Goal: Task Accomplishment & Management: Manage account settings

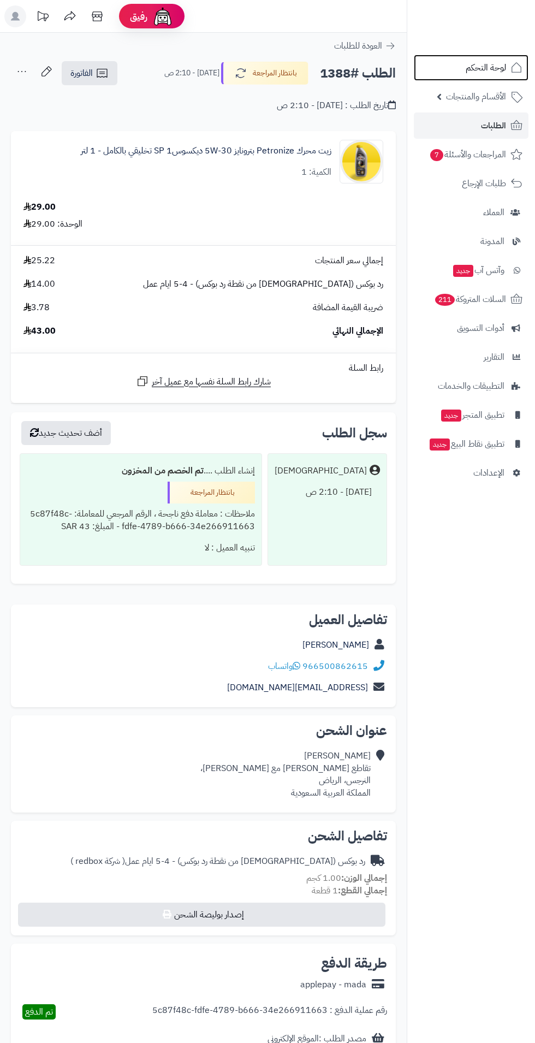
click at [472, 67] on span "لوحة التحكم" at bounding box center [486, 67] width 40 height 15
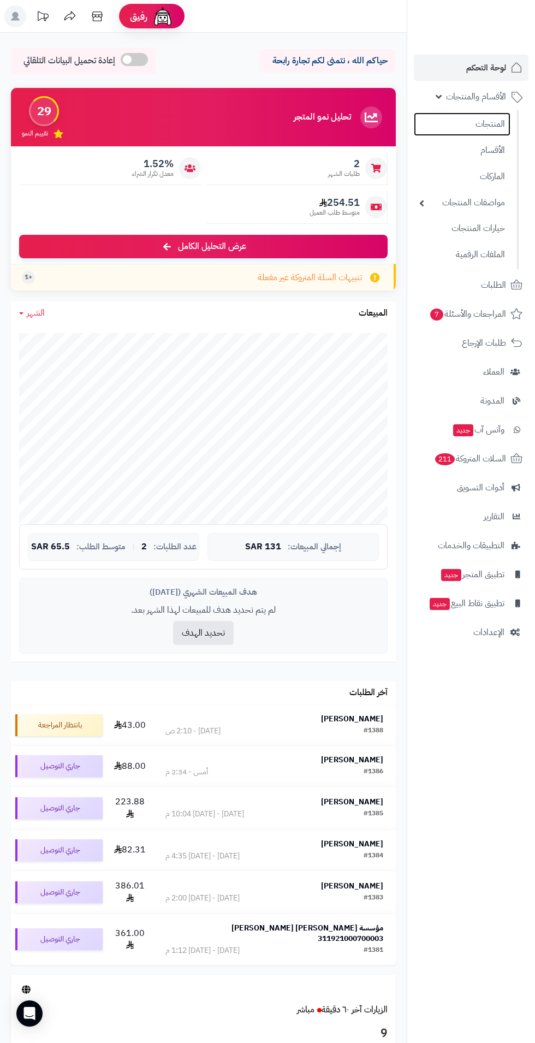
click at [463, 135] on link "المنتجات" at bounding box center [462, 123] width 97 height 23
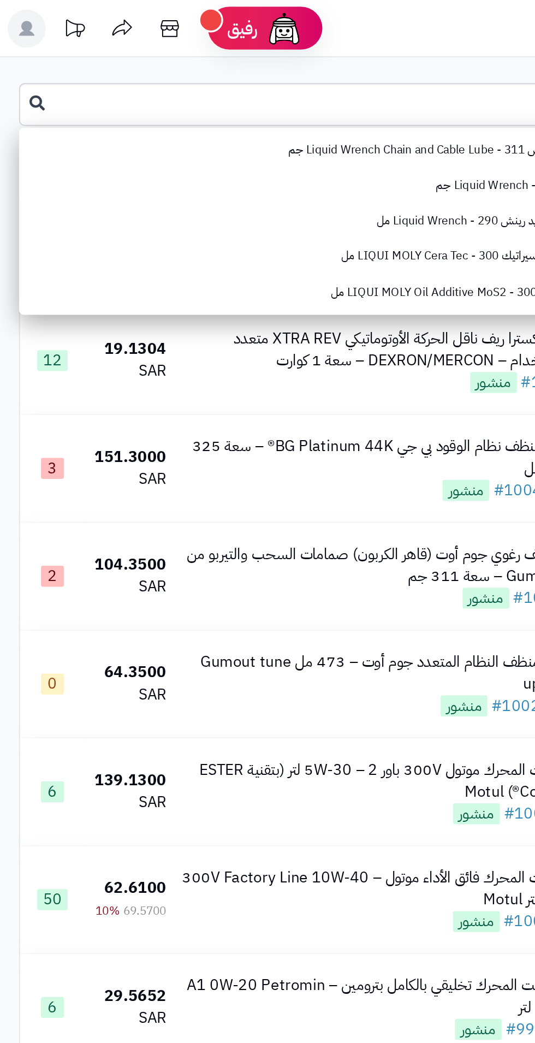
type input "*****"
click at [17, 55] on icon at bounding box center [21, 59] width 9 height 9
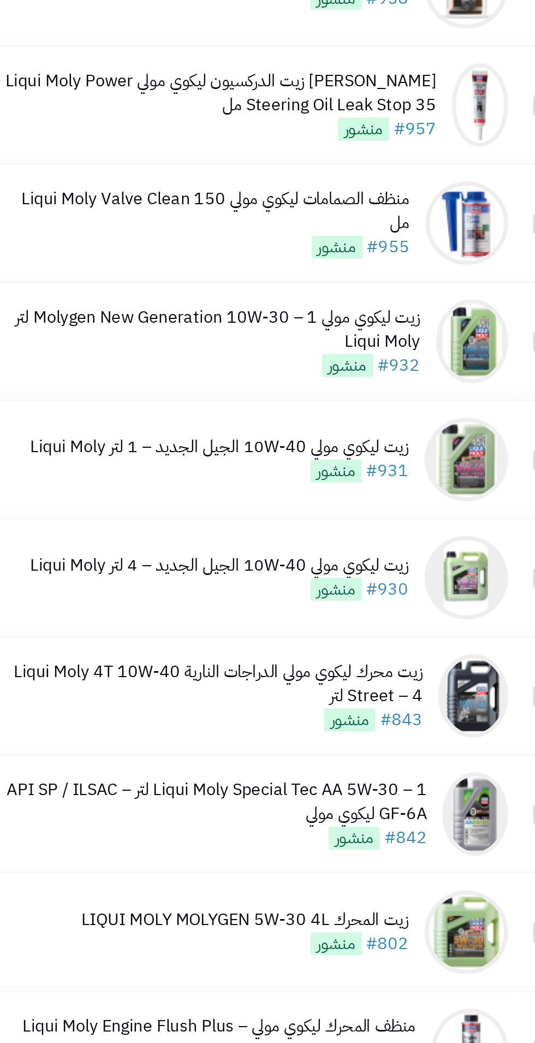
scroll to position [175, 0]
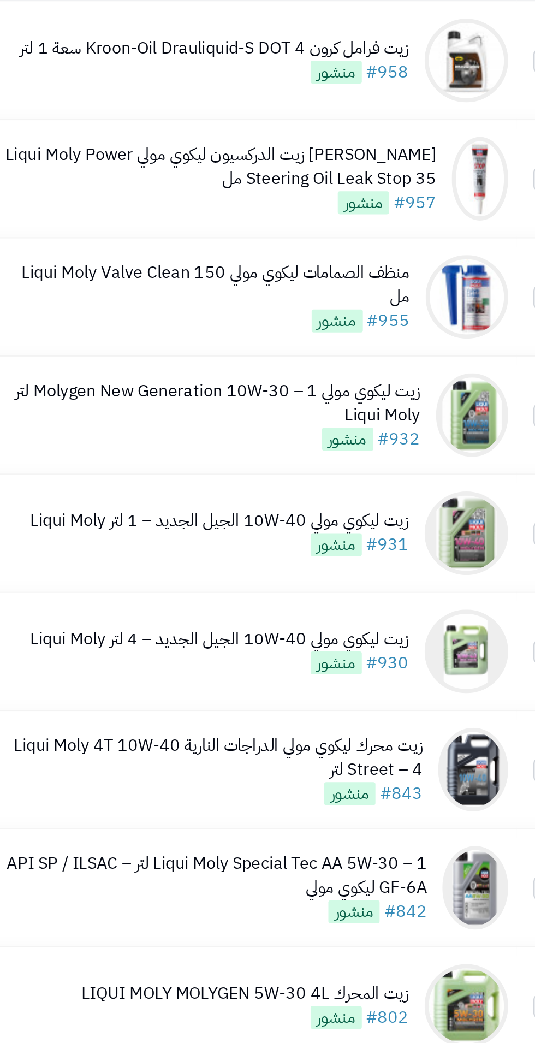
click at [161, 204] on div "زيت ليكوي مولي Molygen New Generation 10W‑30 – 1 لتر Liqui Moly" at bounding box center [205, 210] width 219 height 25
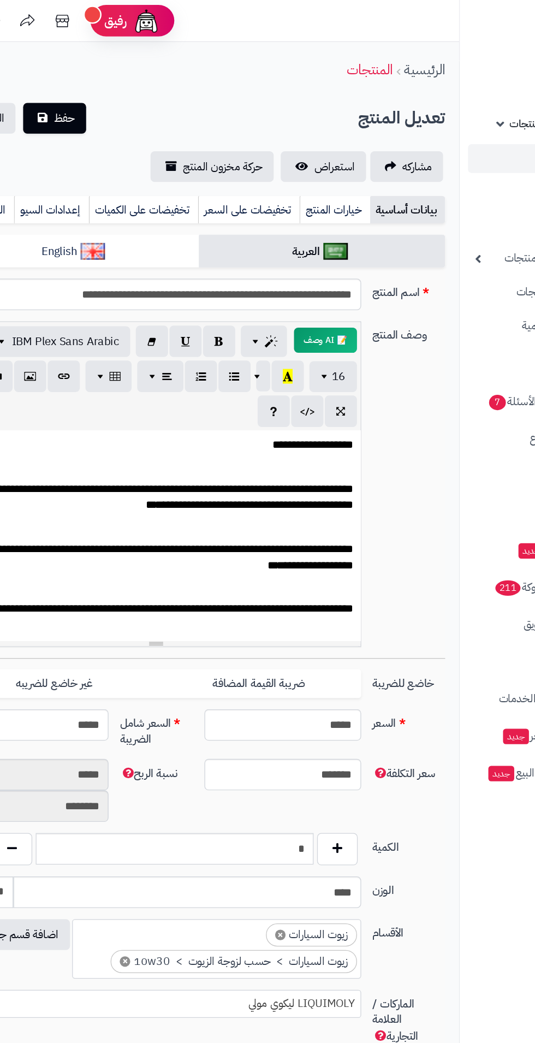
click at [238, 164] on link "تخفيضات على السعر" at bounding box center [242, 164] width 79 height 22
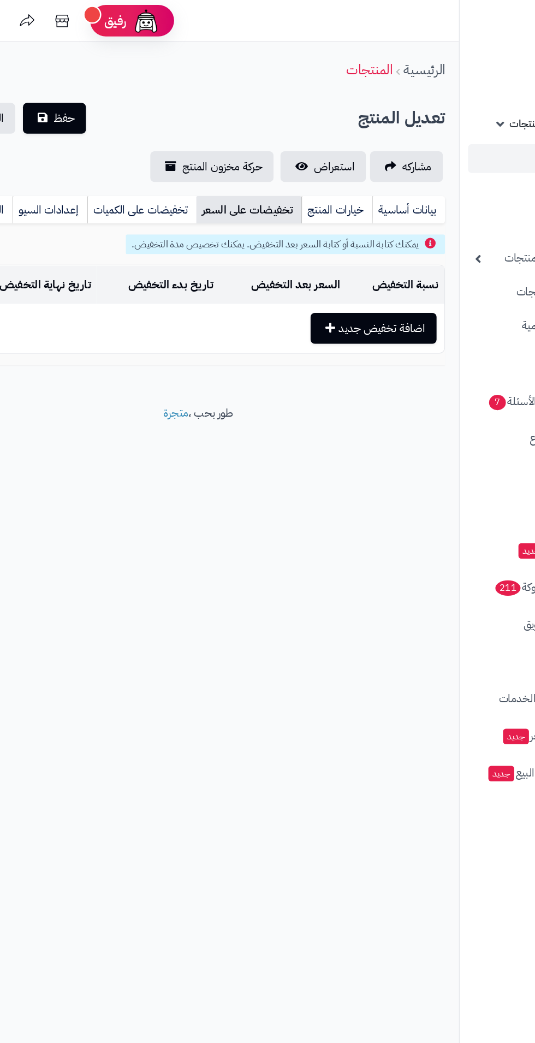
click at [164, 169] on link "تخفيضات على الكميات" at bounding box center [159, 164] width 85 height 22
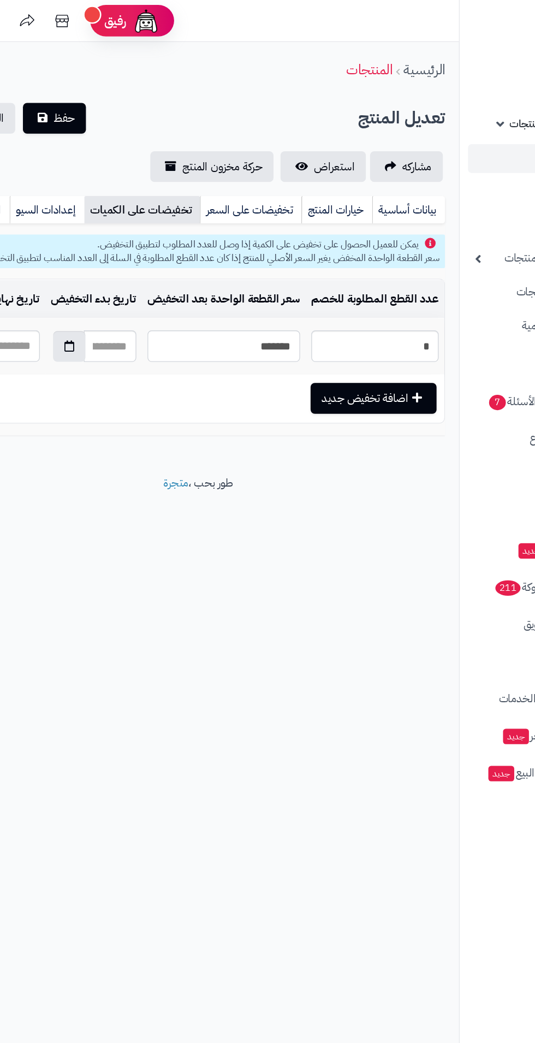
click at [199, 274] on input "*******" at bounding box center [223, 270] width 119 height 25
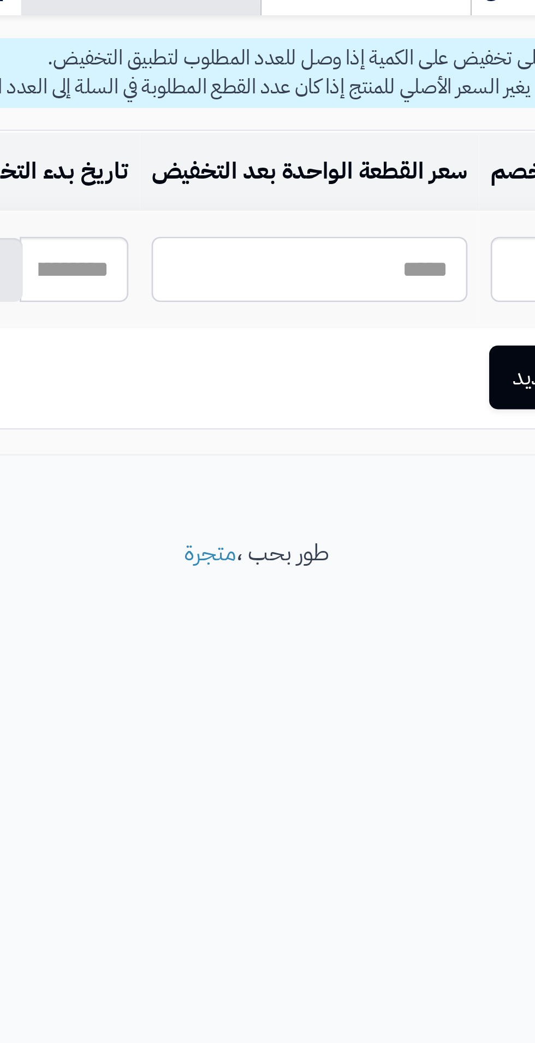
paste input "**********"
click at [276, 268] on input "**********" at bounding box center [223, 270] width 119 height 25
click at [227, 275] on input "**********" at bounding box center [223, 270] width 119 height 25
click at [255, 275] on input "**********" at bounding box center [223, 270] width 119 height 25
click at [275, 275] on input "**********" at bounding box center [223, 270] width 119 height 25
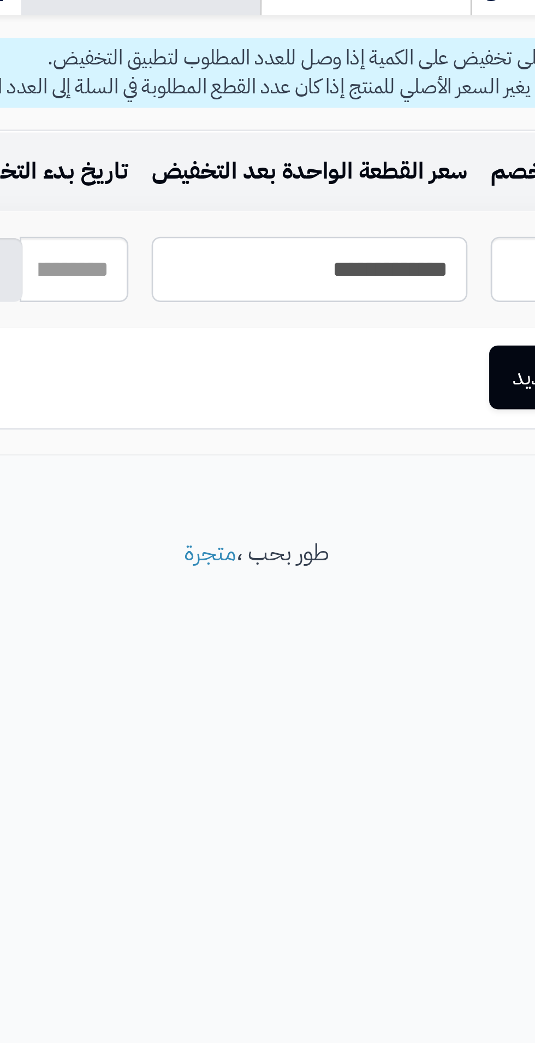
click at [199, 270] on input "**********" at bounding box center [223, 270] width 119 height 25
type input "*****"
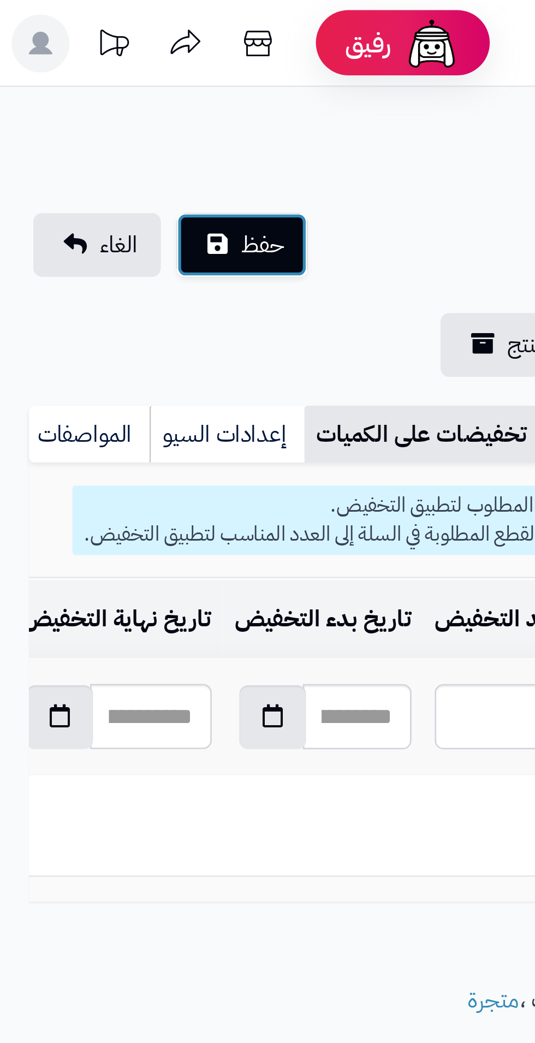
click at [92, 94] on span "حفظ" at bounding box center [99, 92] width 16 height 13
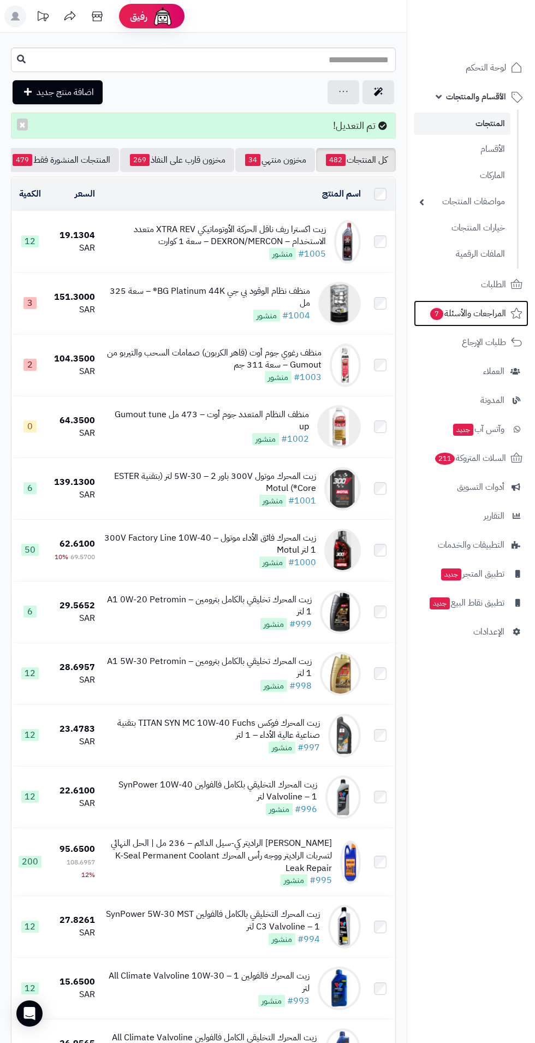
click at [460, 315] on span "المراجعات والأسئلة 7" at bounding box center [467, 313] width 77 height 15
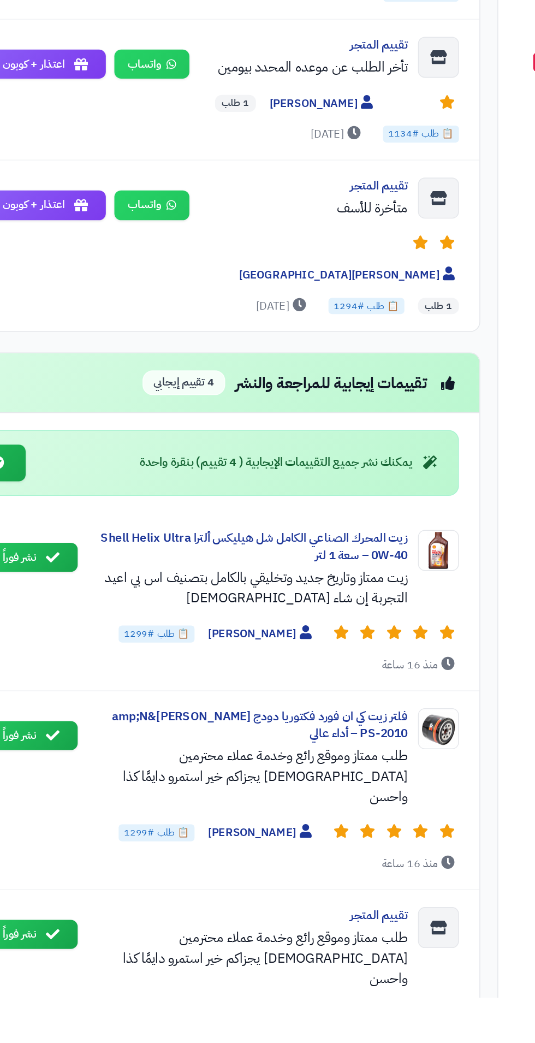
scroll to position [469, 0]
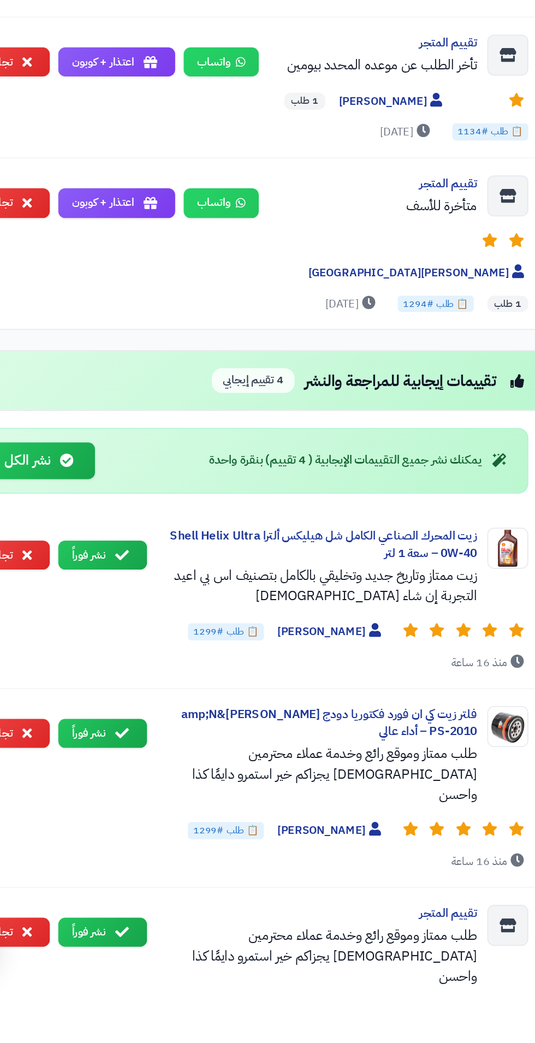
click at [107, 751] on button "نشر فوراً" at bounding box center [109, 760] width 57 height 19
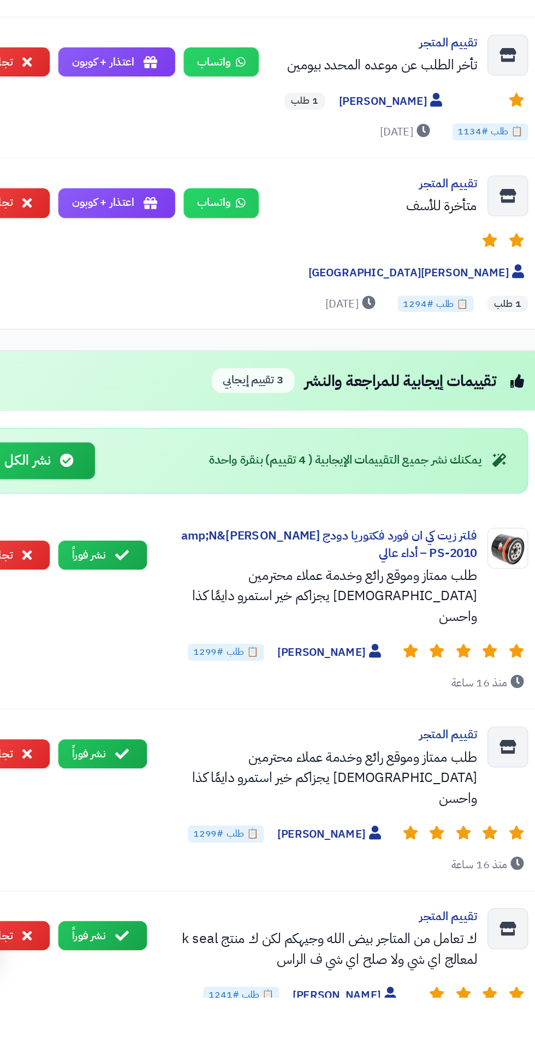
click at [106, 751] on button "نشر فوراً" at bounding box center [109, 760] width 57 height 19
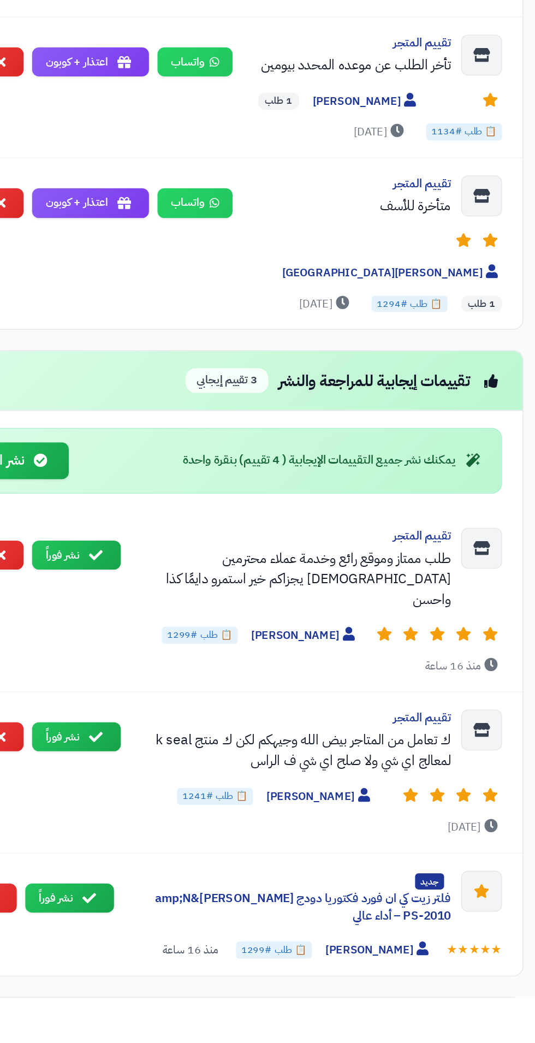
click at [116, 751] on button "نشر فوراً" at bounding box center [109, 760] width 57 height 19
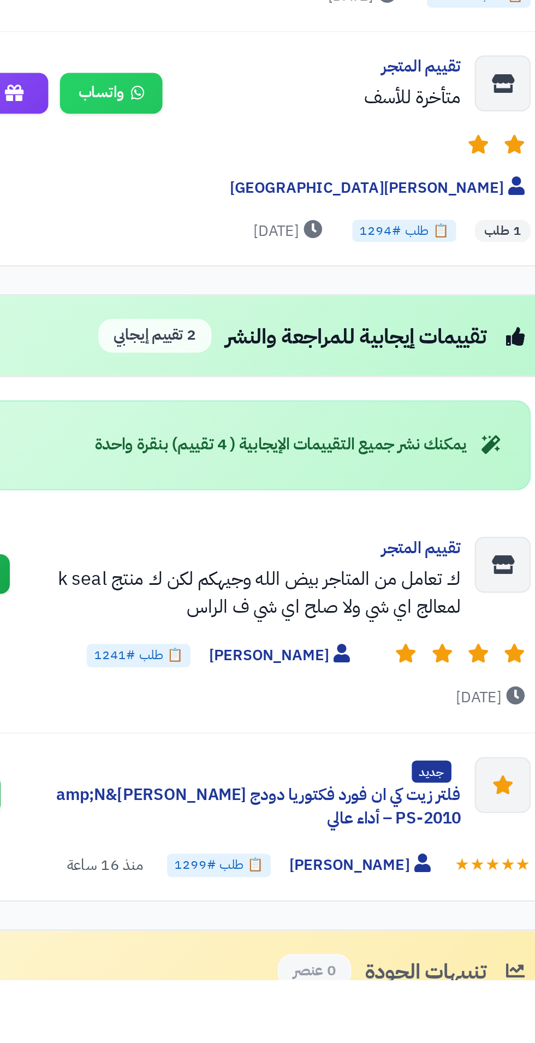
scroll to position [376, 0]
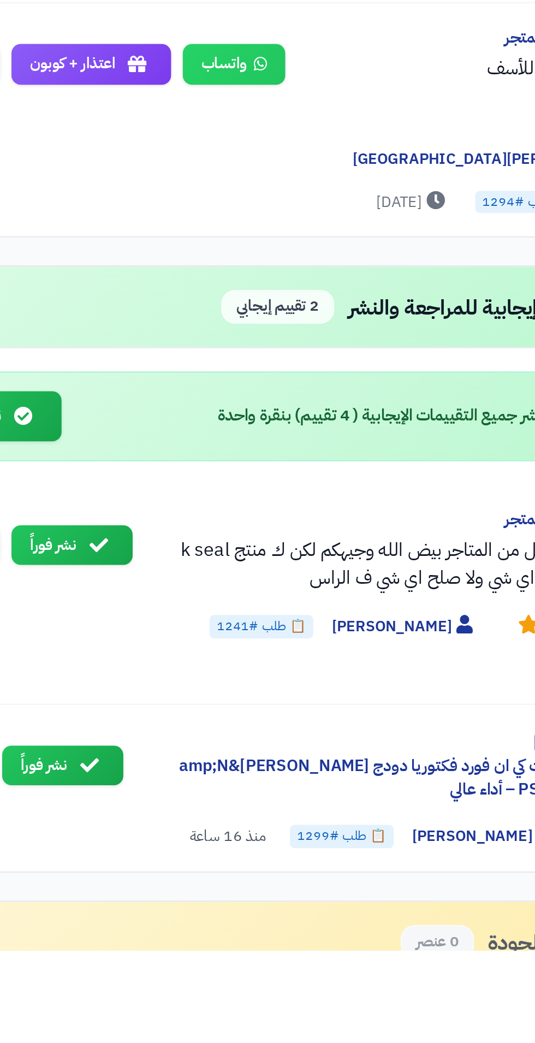
click at [112, 947] on button "نشر فوراً" at bounding box center [105, 956] width 57 height 19
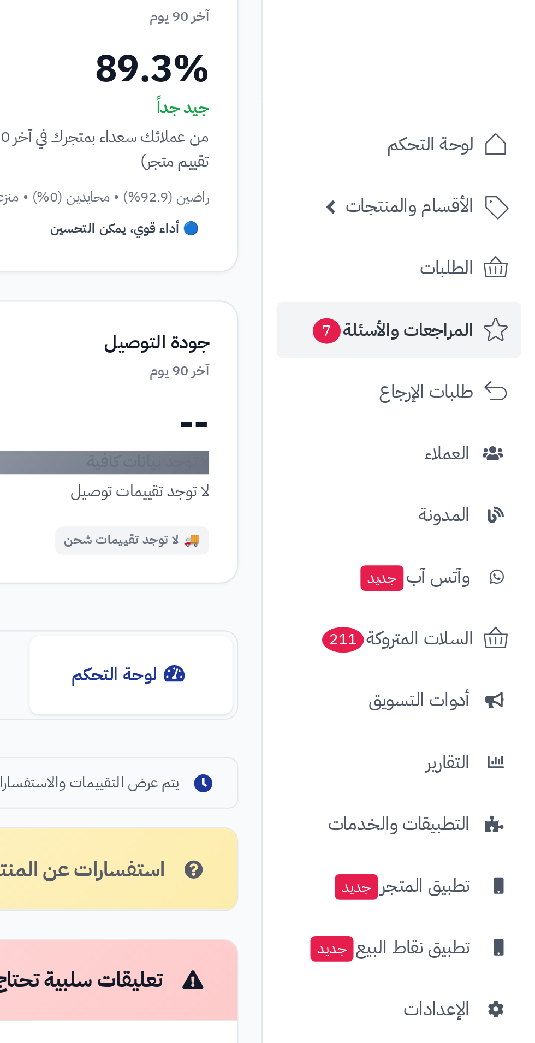
scroll to position [150, 0]
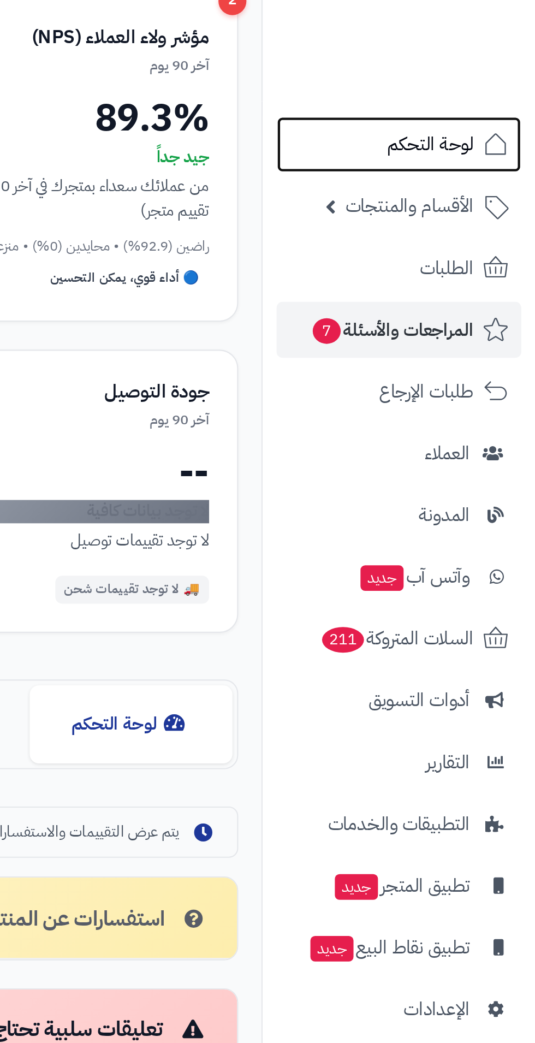
click at [479, 73] on span "لوحة التحكم" at bounding box center [486, 67] width 40 height 15
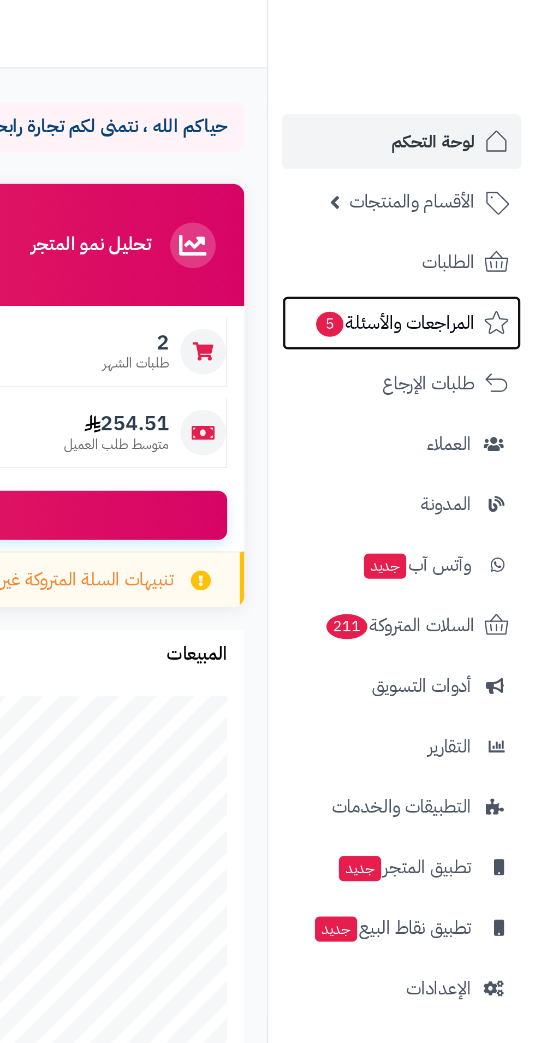
click at [442, 157] on span "5" at bounding box center [436, 155] width 13 height 12
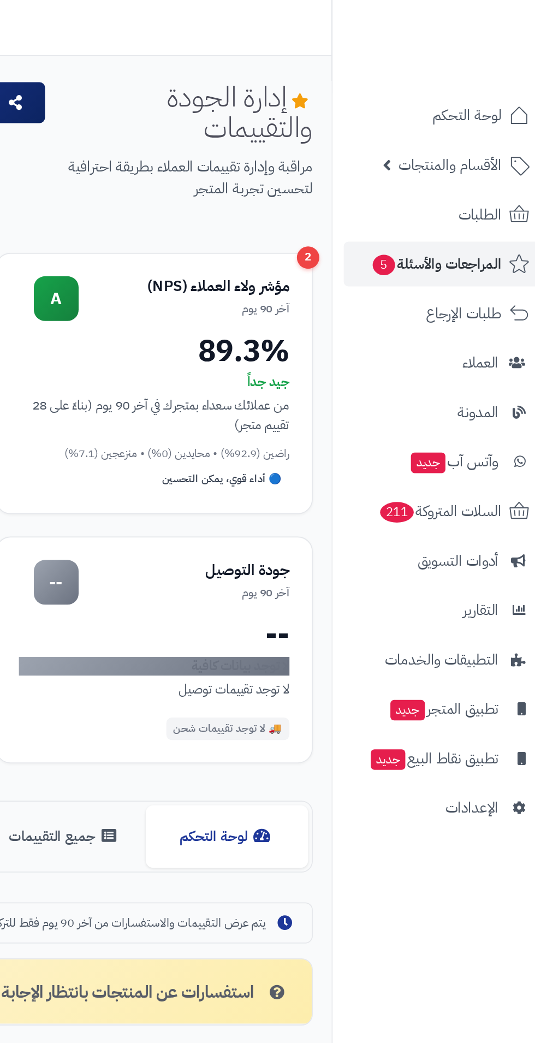
click at [317, 221] on div "جيد جداً" at bounding box center [303, 223] width 159 height 11
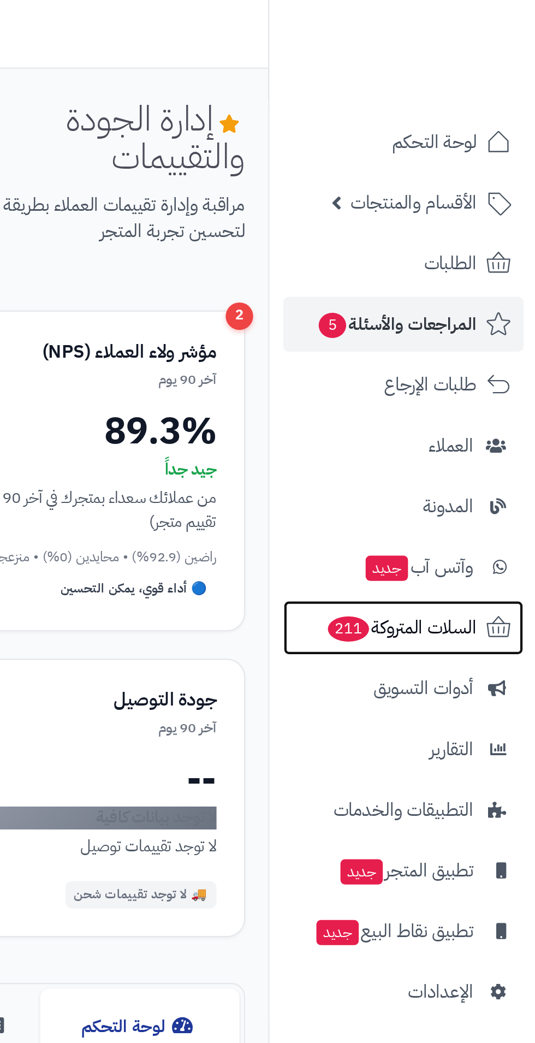
click at [443, 299] on span "211" at bounding box center [445, 300] width 20 height 12
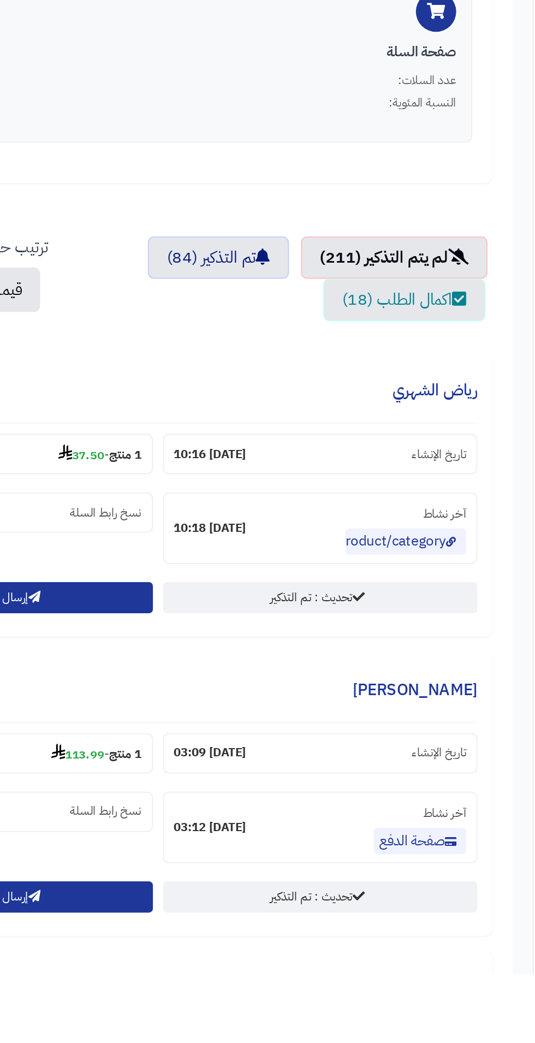
scroll to position [100, 0]
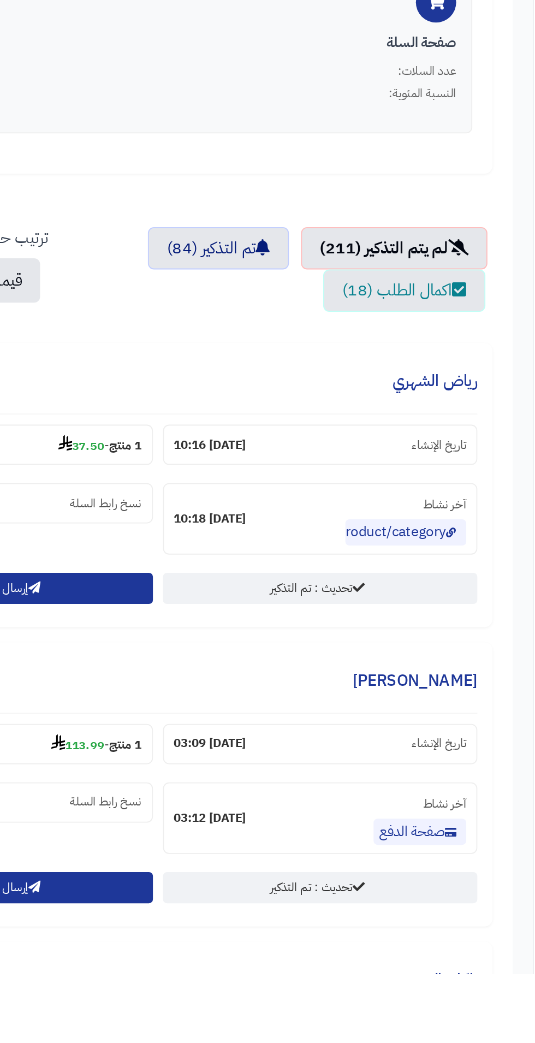
click at [150, 757] on icon at bounding box center [154, 755] width 8 height 9
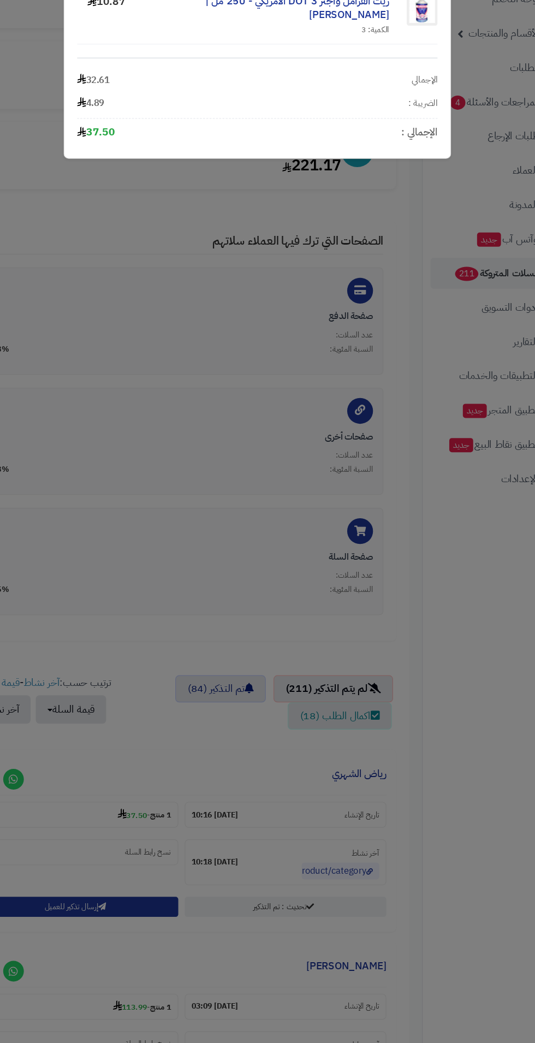
scroll to position [100, 0]
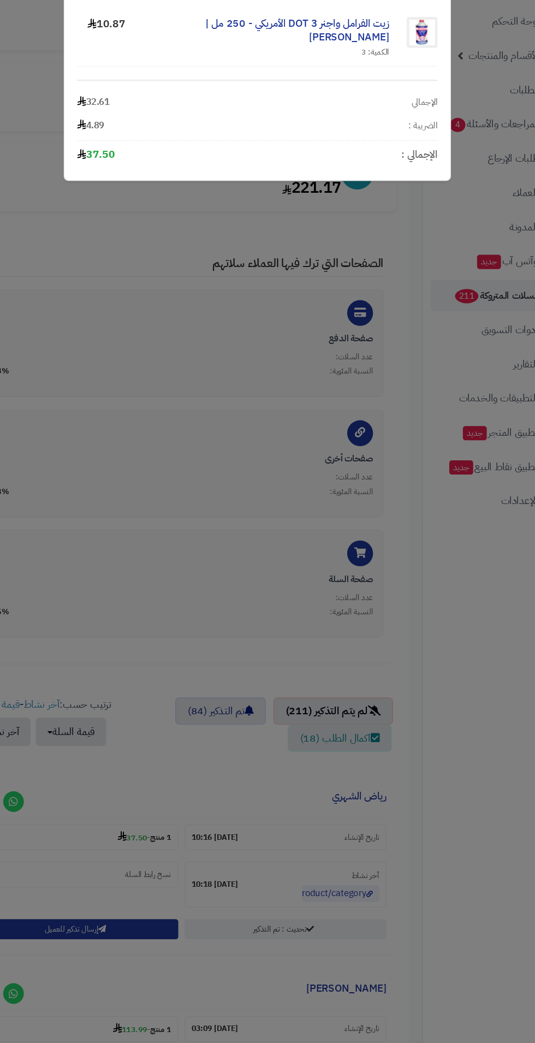
click at [163, 515] on div "المنتجات في السلة × زيت الفرامل واجنر DOT 3 الأمريكي - 250 مل | Wagner الكمية: …" at bounding box center [267, 521] width 535 height 1043
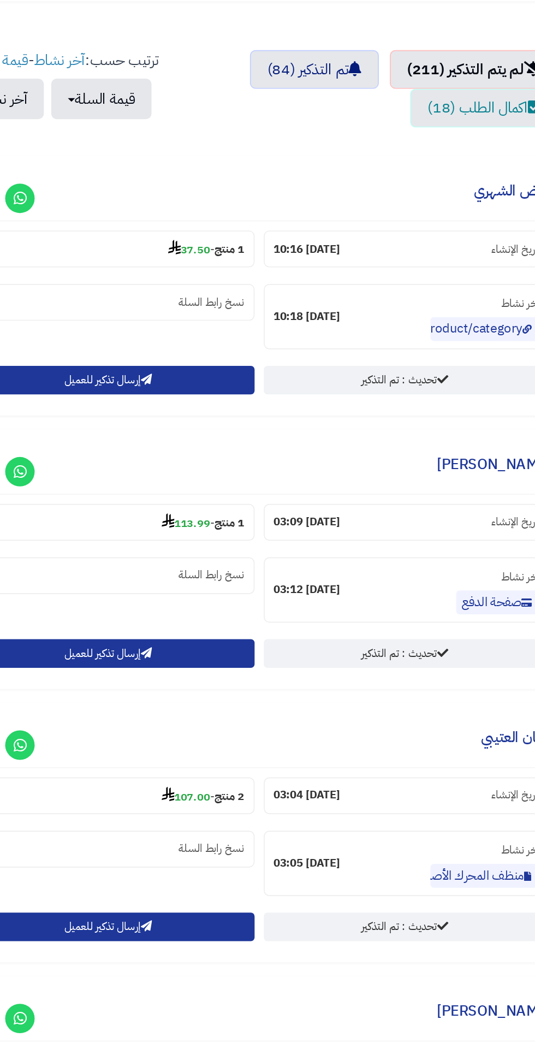
scroll to position [337, 0]
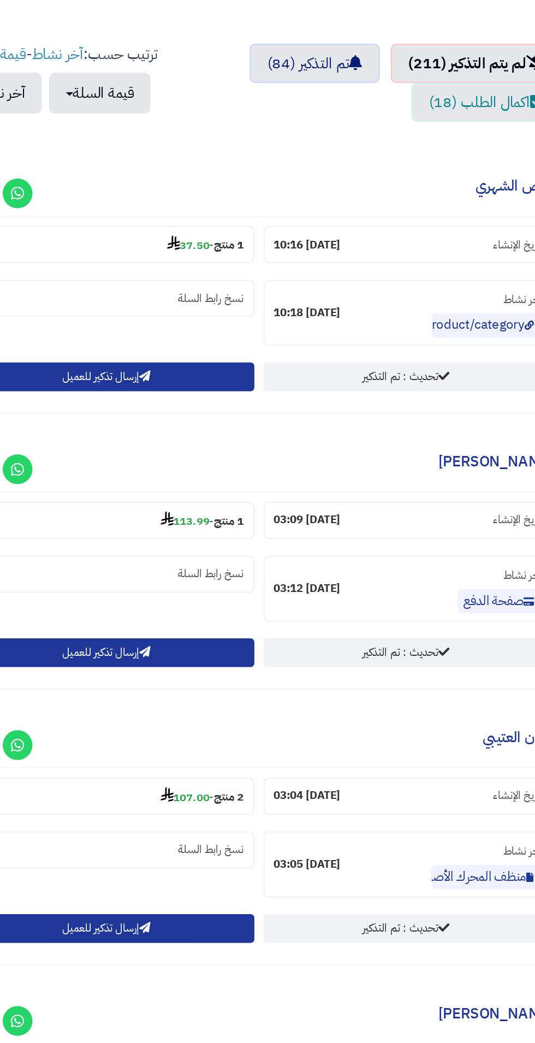
click at [120, 687] on section "1 منتج - 113.99" at bounding box center [115, 682] width 171 height 22
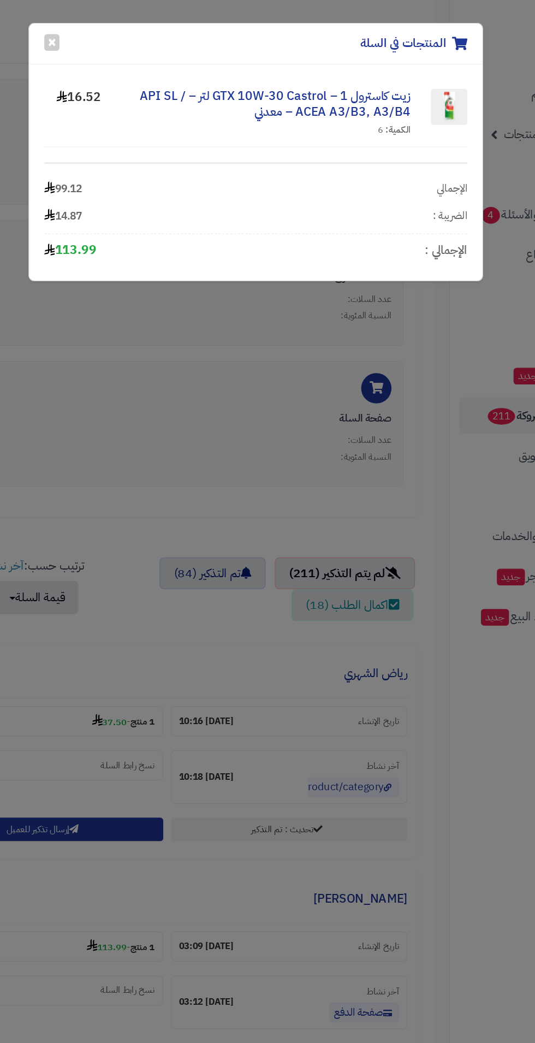
click at [199, 351] on div "المنتجات في السلة × زيت كاسترول GTX 10W‑30 Castrol – 1 لتر – API SL / ACEA A3/B…" at bounding box center [267, 521] width 535 height 1043
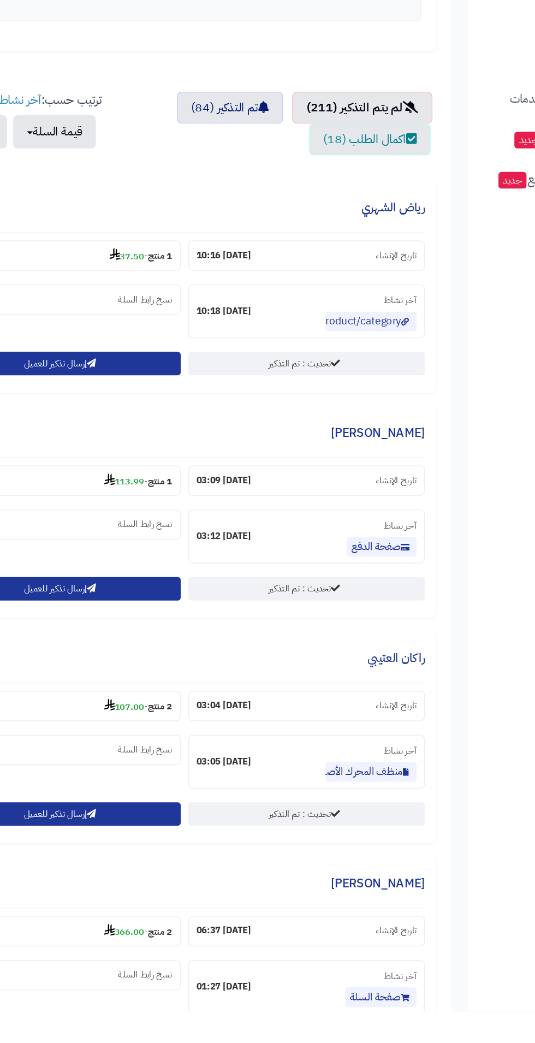
scroll to position [388, 0]
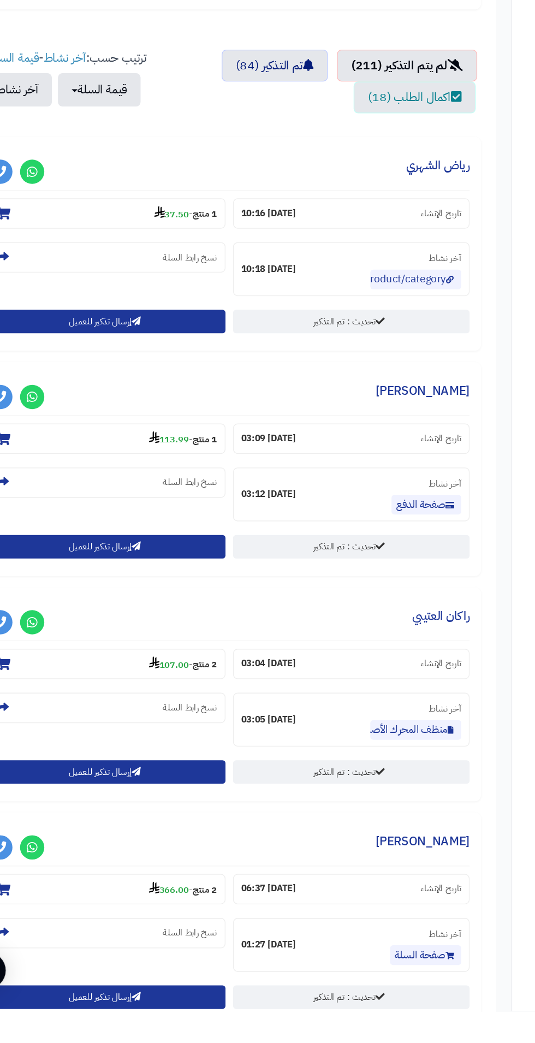
click at [110, 792] on section "2 منتج - 107.00" at bounding box center [115, 793] width 171 height 22
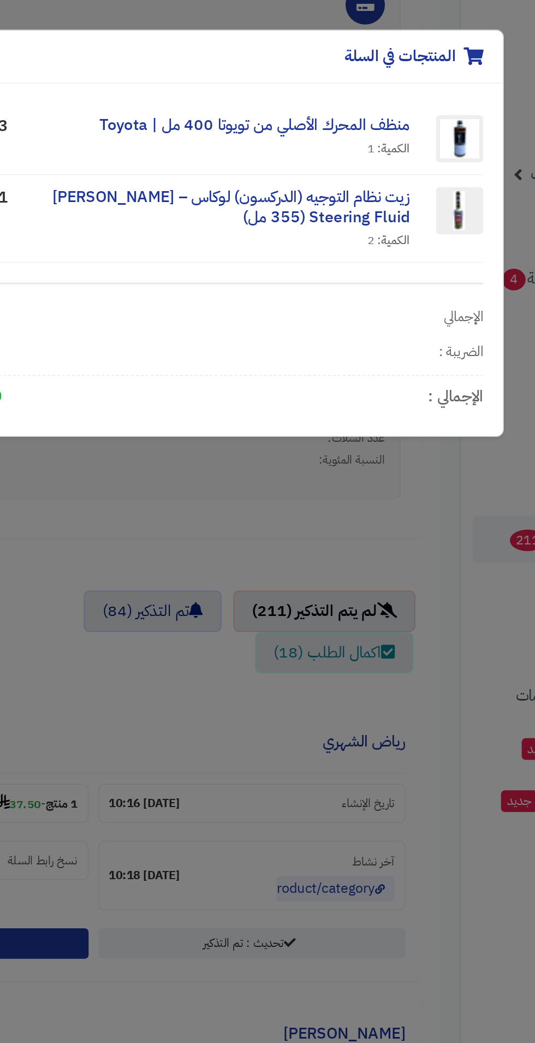
scroll to position [411, 0]
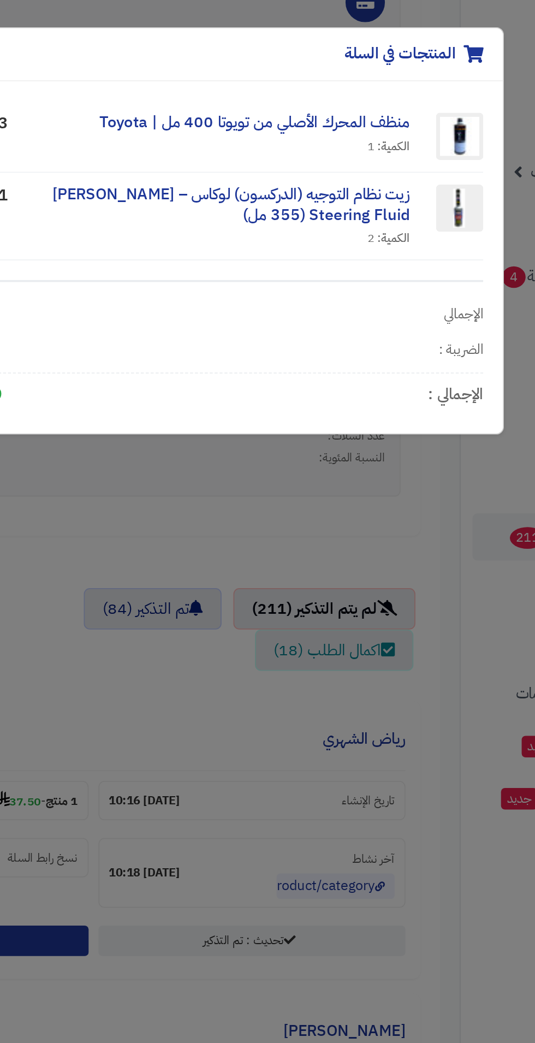
click at [258, 407] on div "المنتجات في السلة × منظف المحرك الأصلي من تويوتا 400 مل | Toyota الكمية: 1 47.8…" at bounding box center [267, 521] width 535 height 1043
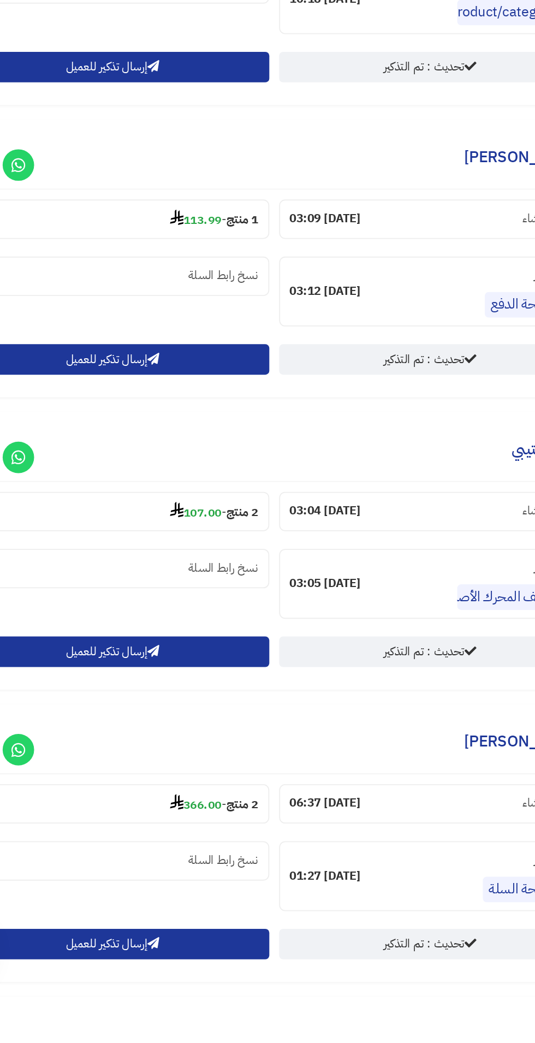
click at [117, 773] on section "2 منتج - 107.00" at bounding box center [115, 770] width 171 height 22
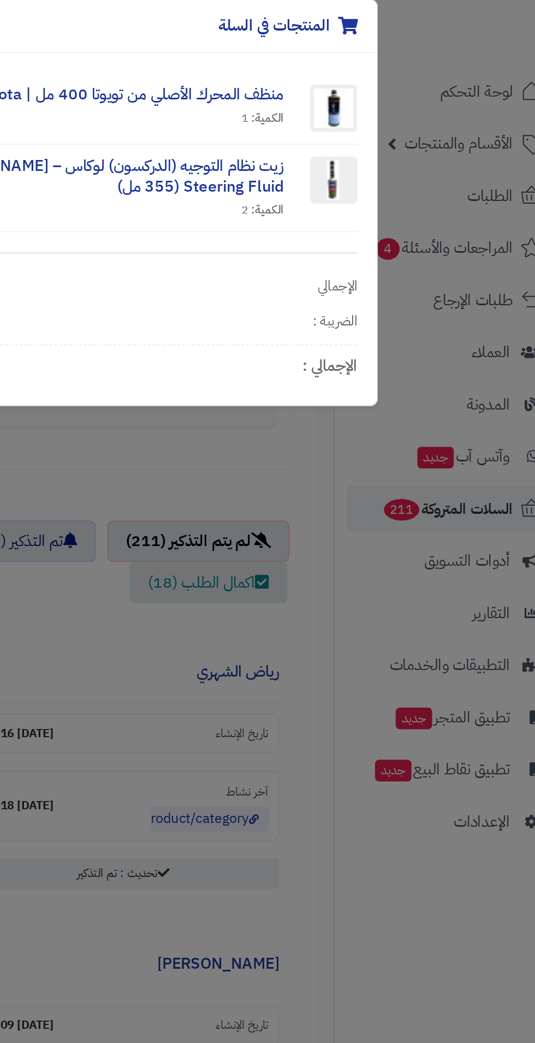
scroll to position [433, 0]
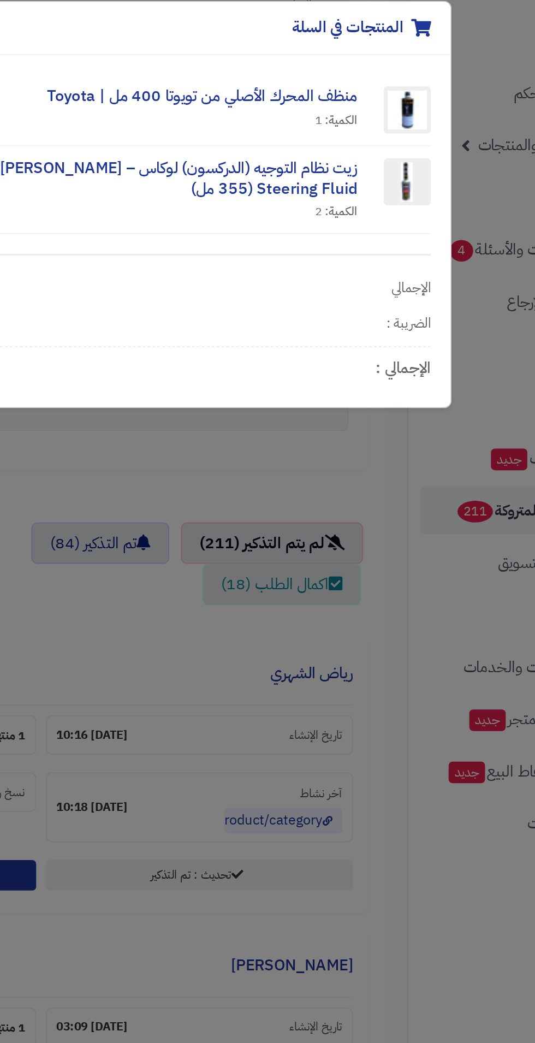
click at [263, 379] on div "المنتجات في السلة × منظف المحرك الأصلي من تويوتا 400 مل | Toyota الكمية: 1 47.8…" at bounding box center [267, 521] width 535 height 1043
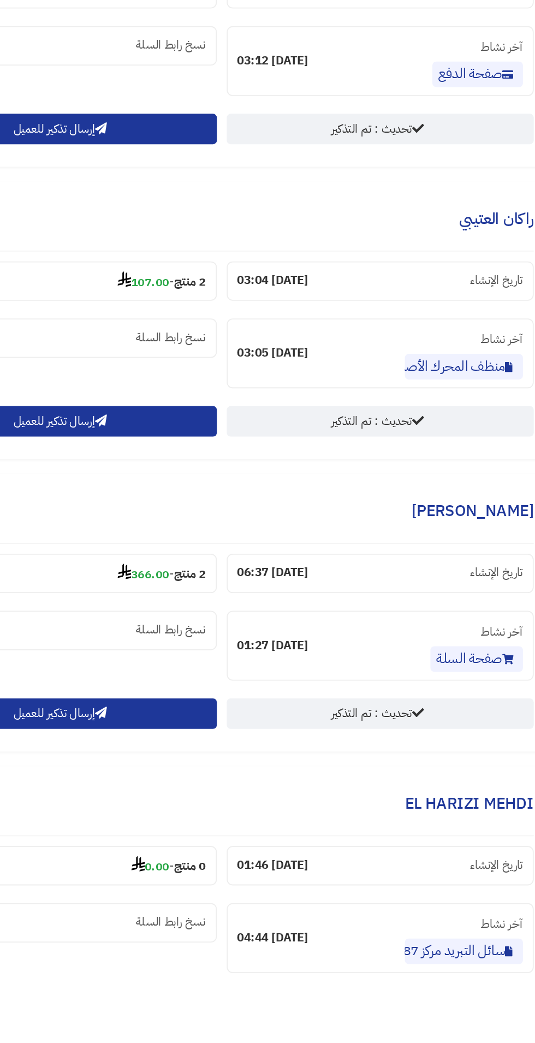
scroll to position [528, 0]
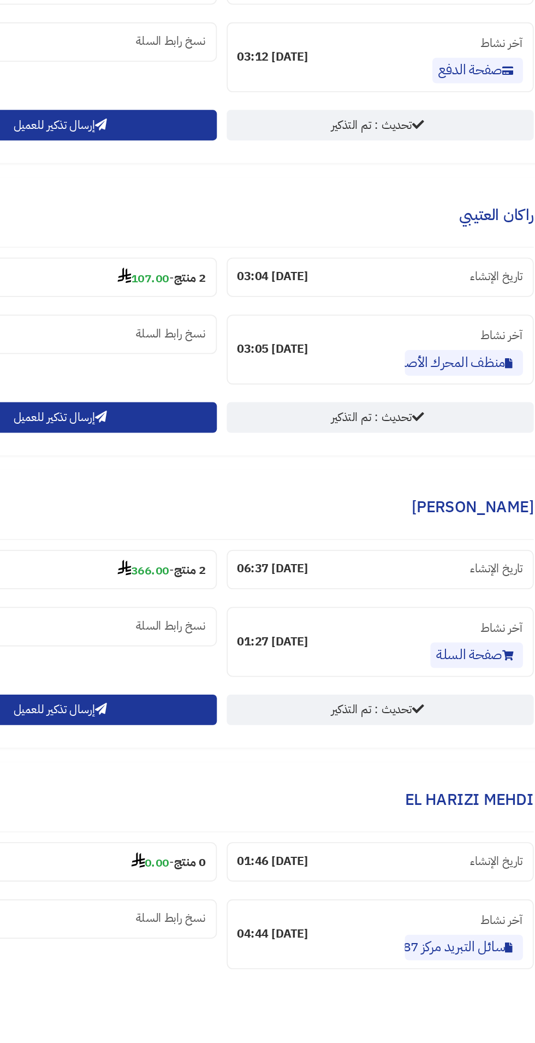
click at [123, 813] on section "2 منتج - 366.00" at bounding box center [115, 816] width 171 height 22
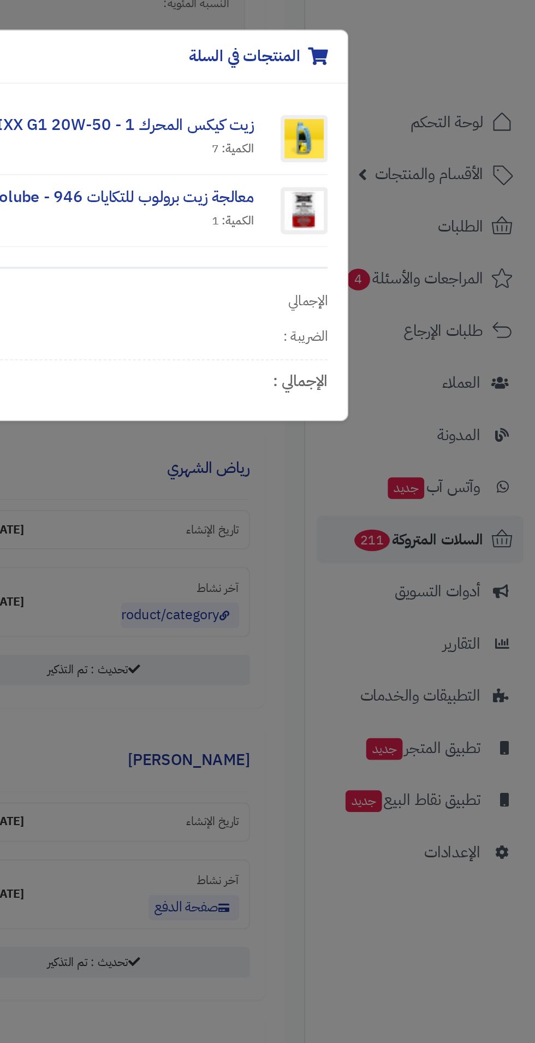
scroll to position [563, 0]
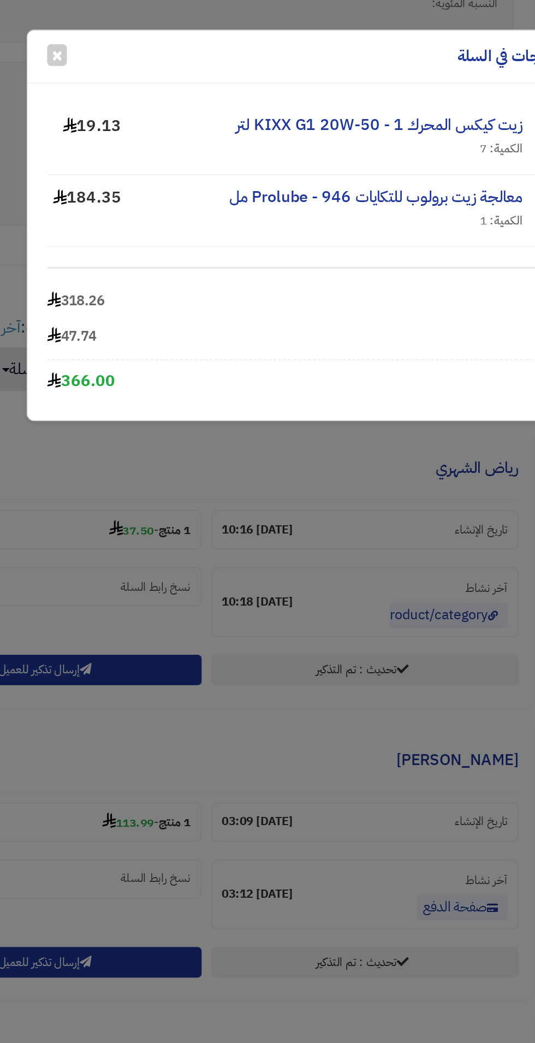
click at [225, 389] on div "المنتجات في السلة × زيت كيكس المحرك KIXX G1 20W-50 - 1 لتر الكمية: 7 19.13 معال…" at bounding box center [267, 521] width 535 height 1043
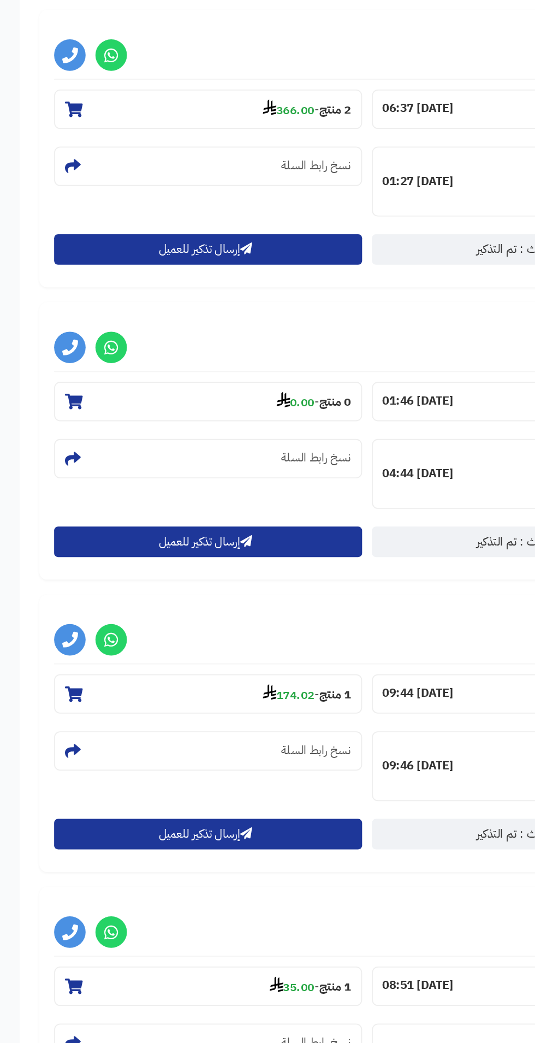
scroll to position [1204, 0]
